Goal: Transaction & Acquisition: Purchase product/service

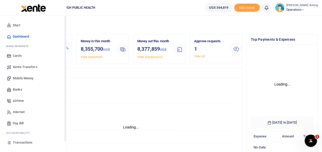
click at [20, 77] on span "Mobile Money" at bounding box center [23, 78] width 20 height 5
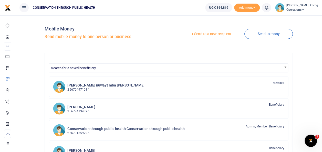
click at [214, 31] on link "Send to a new recipient" at bounding box center [210, 33] width 67 height 9
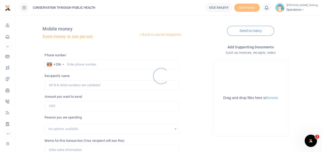
click at [100, 67] on div at bounding box center [161, 76] width 322 height 152
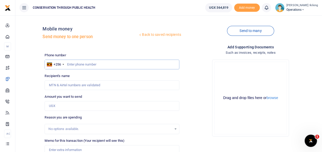
click at [100, 63] on input "text" at bounding box center [112, 65] width 134 height 10
type input "784345683"
type input "[PERSON_NAME]"
type input "784345683"
click at [82, 110] on input "Amount you want to send" at bounding box center [112, 106] width 134 height 10
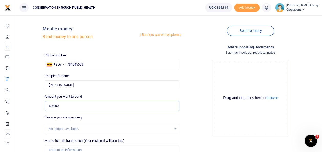
scroll to position [74, 0]
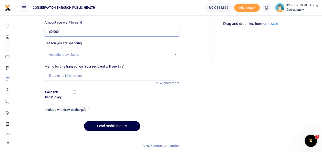
type input "60,000"
click at [84, 75] on input "Memo for this transaction (Your recipient will see this)" at bounding box center [112, 76] width 134 height 10
type input "fuel to attend Dr Jane Good all Memorial service"
click at [87, 109] on input "checkbox" at bounding box center [86, 108] width 7 height 3
checkbox input "true"
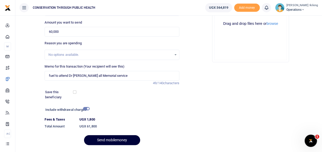
click at [94, 137] on button "Send mobilemoney" at bounding box center [112, 140] width 56 height 10
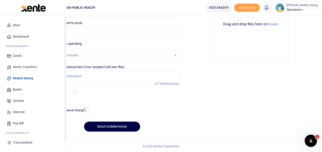
click at [10, 34] on icon at bounding box center [9, 36] width 5 height 5
click at [15, 38] on span "Dashboard" at bounding box center [21, 36] width 16 height 5
click at [8, 37] on icon at bounding box center [9, 36] width 5 height 5
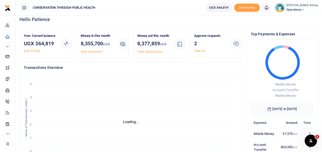
scroll to position [10, 0]
